Goal: Transaction & Acquisition: Purchase product/service

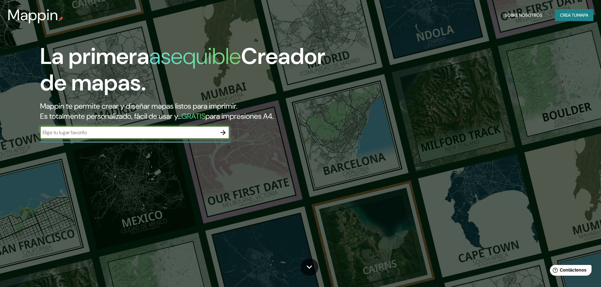
click at [148, 132] on input "text" at bounding box center [128, 132] width 177 height 7
type input "[GEOGRAPHIC_DATA]"
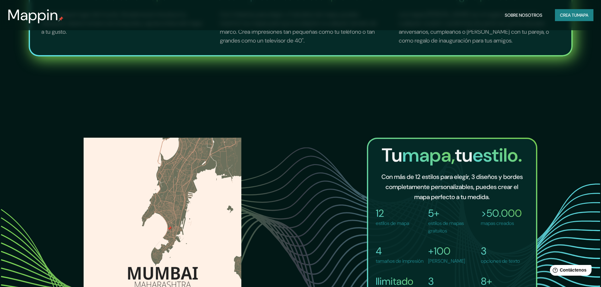
scroll to position [429, 0]
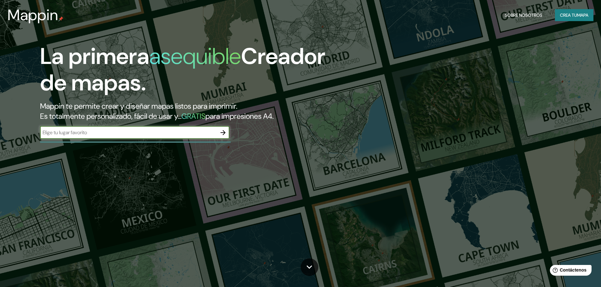
click at [136, 133] on input "text" at bounding box center [128, 132] width 177 height 7
click at [48, 131] on input "[GEOGRAPHIC_DATA]" at bounding box center [128, 132] width 177 height 7
type input "club [PERSON_NAME] piura"
click at [222, 133] on icon "button" at bounding box center [222, 132] width 5 height 5
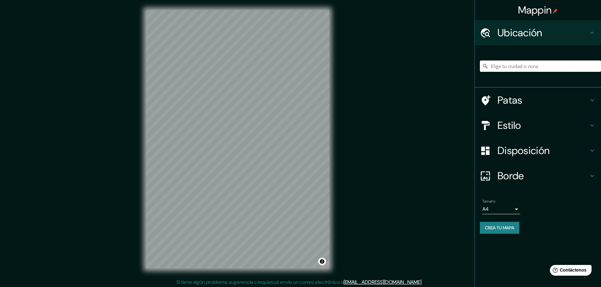
click at [497, 66] on input "Elige tu ciudad o zona" at bounding box center [540, 66] width 121 height 11
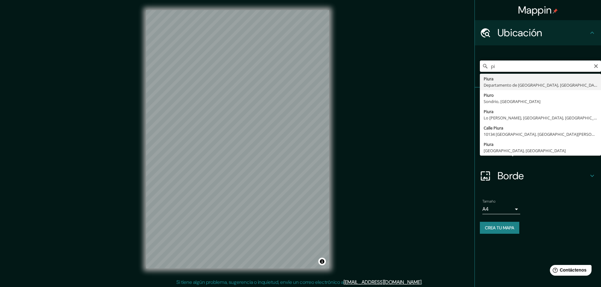
type input "p"
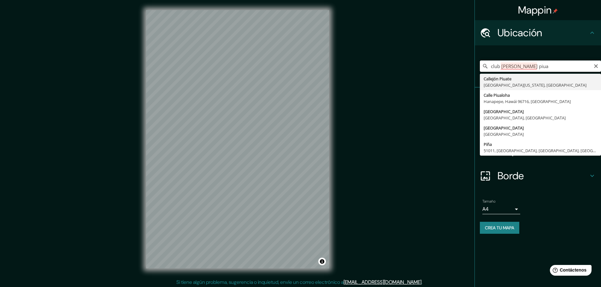
click at [507, 65] on input "club [PERSON_NAME] piua" at bounding box center [540, 66] width 121 height 11
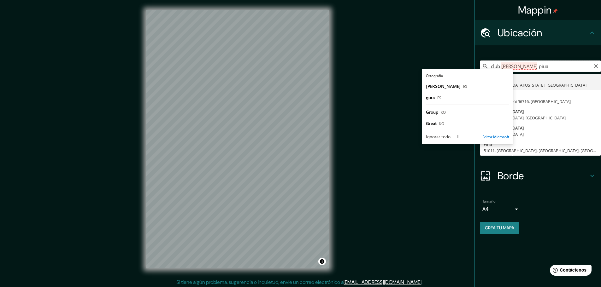
click at [507, 65] on input "club [PERSON_NAME] piua" at bounding box center [540, 66] width 121 height 11
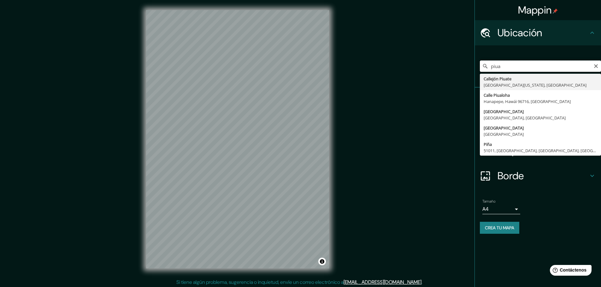
click at [499, 65] on input "piua" at bounding box center [540, 66] width 121 height 11
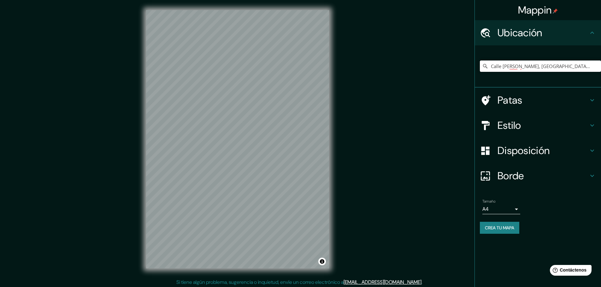
click at [521, 66] on input "Calle [PERSON_NAME], [GEOGRAPHIC_DATA], [GEOGRAPHIC_DATA], [GEOGRAPHIC_DATA]" at bounding box center [540, 66] width 121 height 11
click at [503, 66] on input "Piura, [GEOGRAPHIC_DATA], [GEOGRAPHIC_DATA]" at bounding box center [540, 66] width 121 height 11
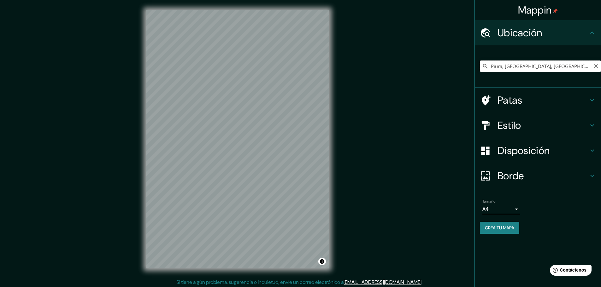
click at [498, 63] on input "Piura, [GEOGRAPHIC_DATA], [GEOGRAPHIC_DATA]" at bounding box center [540, 66] width 121 height 11
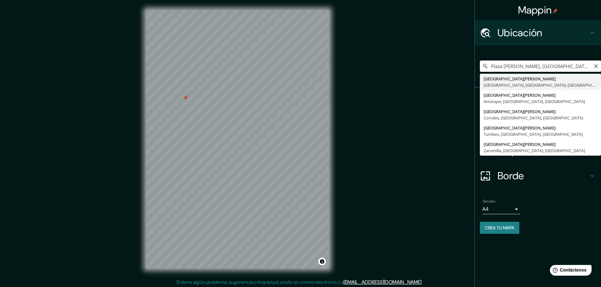
click at [528, 64] on input "Plaza [PERSON_NAME], [GEOGRAPHIC_DATA], [GEOGRAPHIC_DATA], [GEOGRAPHIC_DATA]" at bounding box center [540, 66] width 121 height 11
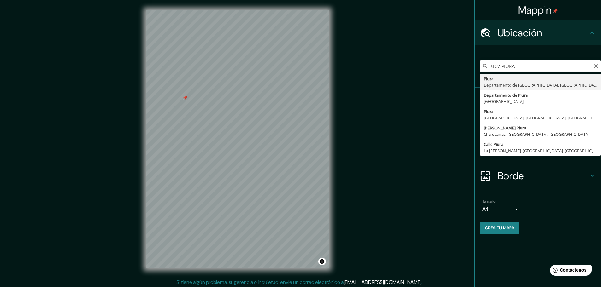
click at [500, 65] on input "UCV PIURA" at bounding box center [540, 66] width 121 height 11
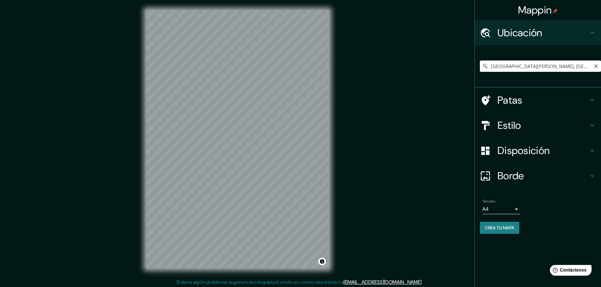
click at [501, 67] on input "[GEOGRAPHIC_DATA][PERSON_NAME], [GEOGRAPHIC_DATA], [GEOGRAPHIC_DATA], [GEOGRAPH…" at bounding box center [540, 66] width 121 height 11
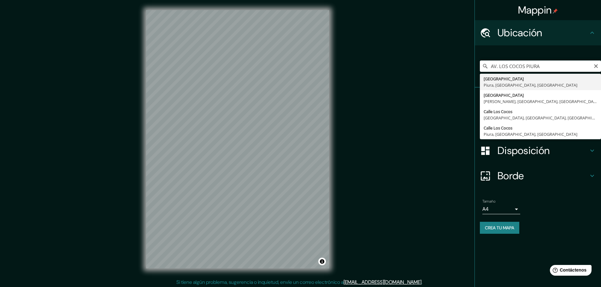
type input "[GEOGRAPHIC_DATA], [GEOGRAPHIC_DATA], [GEOGRAPHIC_DATA], [GEOGRAPHIC_DATA]"
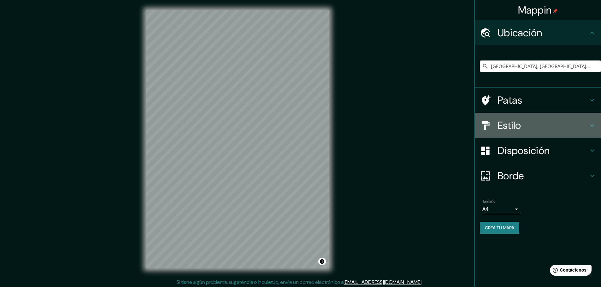
click at [498, 131] on font "Estilo" at bounding box center [509, 125] width 24 height 13
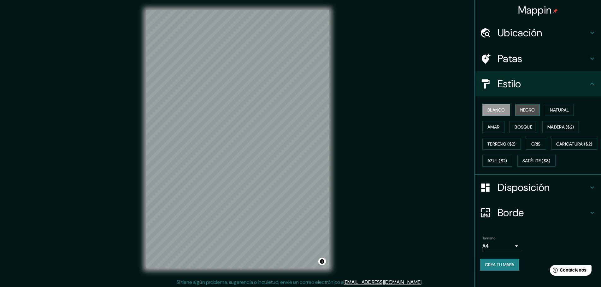
click at [522, 115] on button "Negro" at bounding box center [527, 110] width 25 height 12
click at [550, 114] on font "Natural" at bounding box center [559, 110] width 19 height 8
click at [495, 125] on font "Amar" at bounding box center [493, 127] width 12 height 6
click at [522, 128] on font "Bosque" at bounding box center [523, 127] width 18 height 6
click at [550, 127] on font "Madera ($2)" at bounding box center [560, 127] width 26 height 6
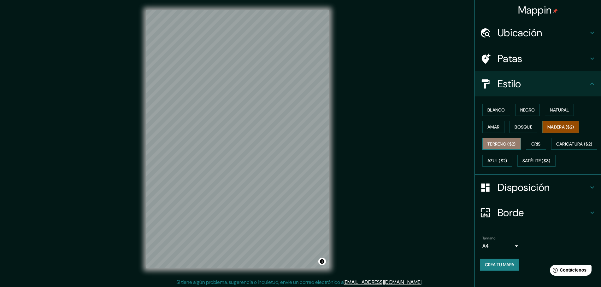
click at [490, 148] on button "Terreno ($2)" at bounding box center [501, 144] width 38 height 12
click at [531, 144] on font "Gris" at bounding box center [535, 144] width 9 height 6
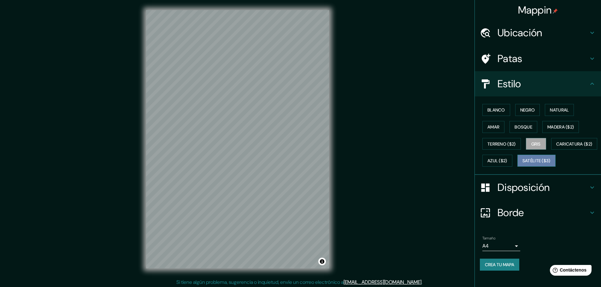
click at [522, 165] on font "Satélite ($3)" at bounding box center [536, 161] width 28 height 8
click at [391, 237] on div "Mappin Ubicación [GEOGRAPHIC_DATA], [GEOGRAPHIC_DATA], [GEOGRAPHIC_DATA], [GEOG…" at bounding box center [300, 144] width 601 height 289
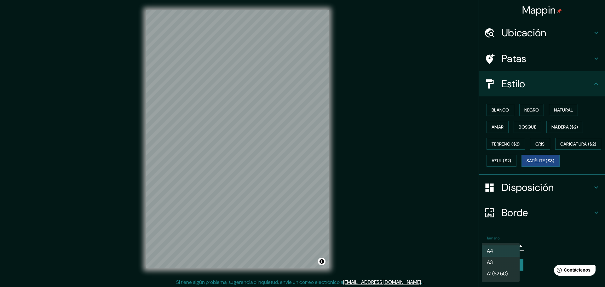
click at [494, 259] on body "Mappin Ubicación [GEOGRAPHIC_DATA], [GEOGRAPHIC_DATA], [GEOGRAPHIC_DATA], [GEOG…" at bounding box center [302, 143] width 605 height 287
click at [495, 262] on li "A3" at bounding box center [501, 263] width 38 height 12
click at [492, 262] on body "Mappin Ubicación [GEOGRAPHIC_DATA], [GEOGRAPHIC_DATA], [GEOGRAPHIC_DATA], [GEOG…" at bounding box center [302, 143] width 605 height 287
click at [493, 273] on font "A1 ($2.50)" at bounding box center [497, 274] width 21 height 7
type input "a3"
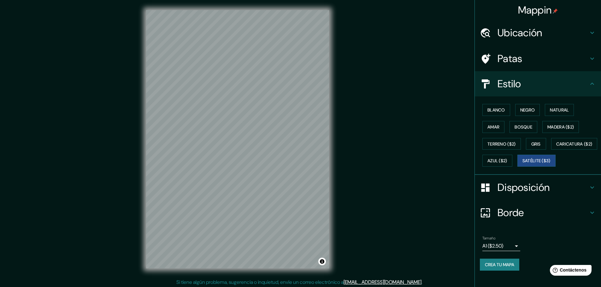
click at [478, 246] on ul "Ubicación [GEOGRAPHIC_DATA], [GEOGRAPHIC_DATA], [GEOGRAPHIC_DATA], [GEOGRAPHIC_…" at bounding box center [538, 149] width 126 height 258
